Goal: Task Accomplishment & Management: Complete application form

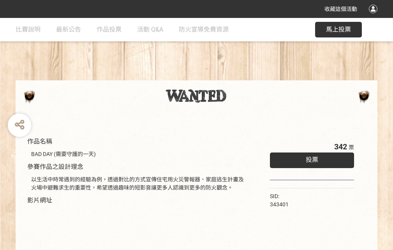
click at [375, 16] on div "收藏這個活動" at bounding box center [196, 9] width 393 height 18
click at [244, 77] on div "作品名稱 BAD DAY (需要守護的一天) 參賽作品之設計理念 以生活中時常遇到的經驗為例，透過對比的方式宣傳住宅用火災警報器、家庭逃生計畫及火場中避難求生…" at bounding box center [196, 182] width 393 height 328
click at [310, 158] on span "投票" at bounding box center [312, 159] width 12 height 7
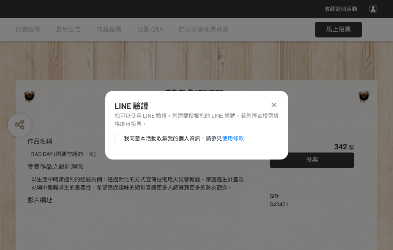
click at [118, 137] on div at bounding box center [119, 138] width 8 height 8
checkbox input "true"
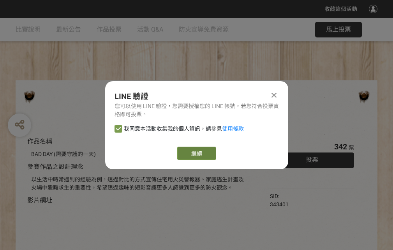
click at [196, 153] on link "繼續" at bounding box center [196, 153] width 39 height 13
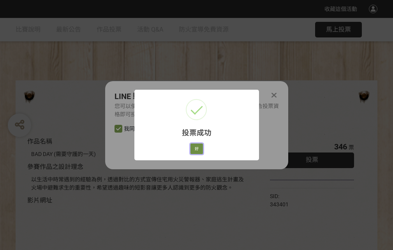
click at [195, 147] on button "好" at bounding box center [197, 148] width 12 height 11
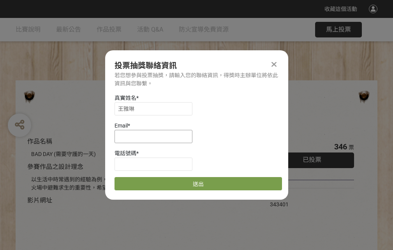
click at [156, 136] on input at bounding box center [154, 136] width 78 height 13
type input "[EMAIL_ADDRESS][DOMAIN_NAME]"
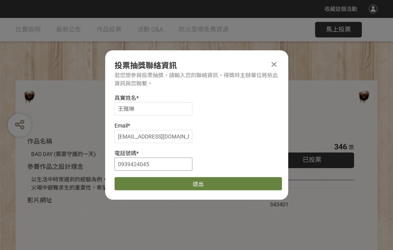
type input "0939424045"
click at [137, 181] on button "送出" at bounding box center [199, 183] width 168 height 13
